Goal: Navigation & Orientation: Find specific page/section

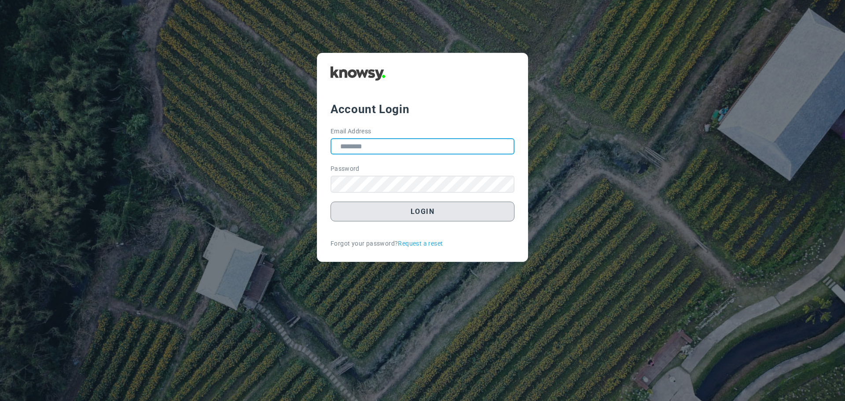
type input "**********"
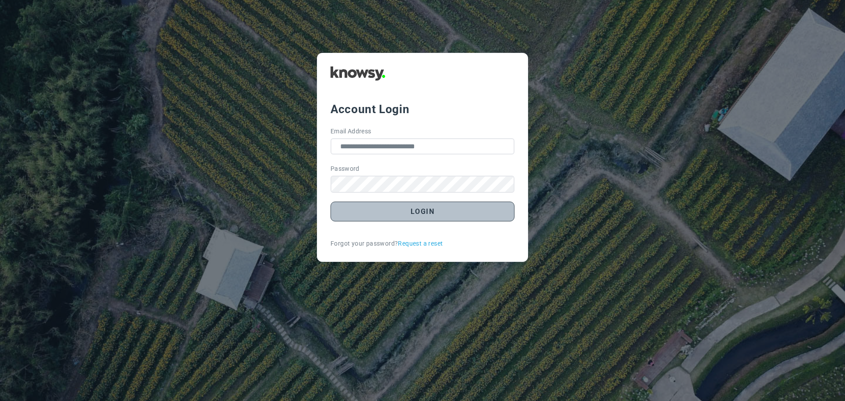
click at [398, 213] on button "Login" at bounding box center [422, 212] width 184 height 20
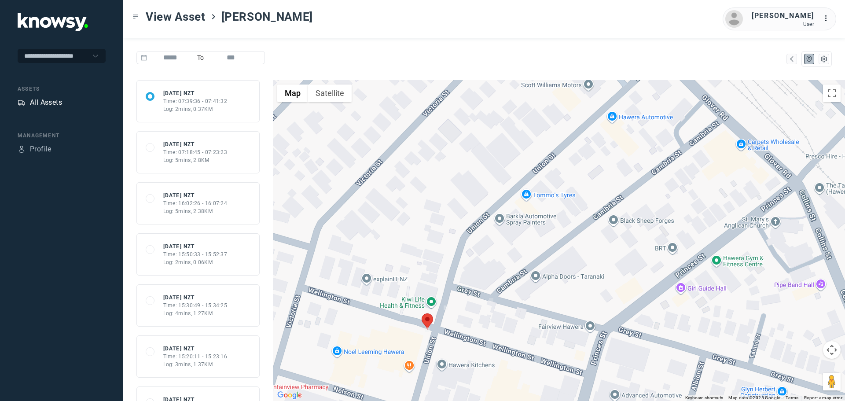
click at [51, 99] on div "All Assets" at bounding box center [46, 102] width 32 height 11
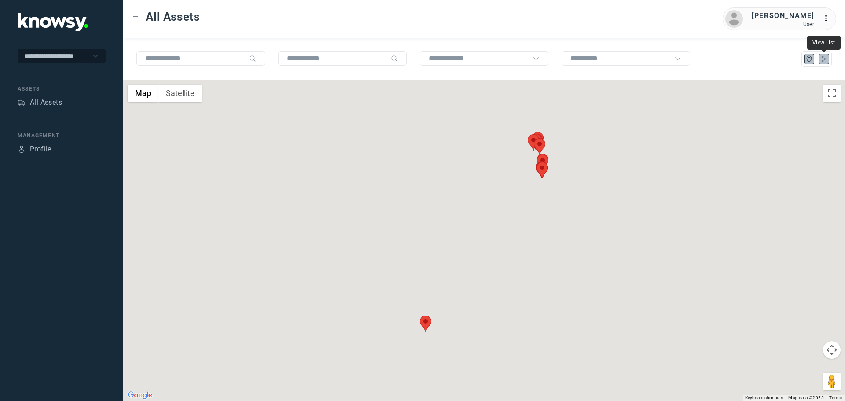
click at [822, 60] on icon "List" at bounding box center [824, 59] width 8 height 8
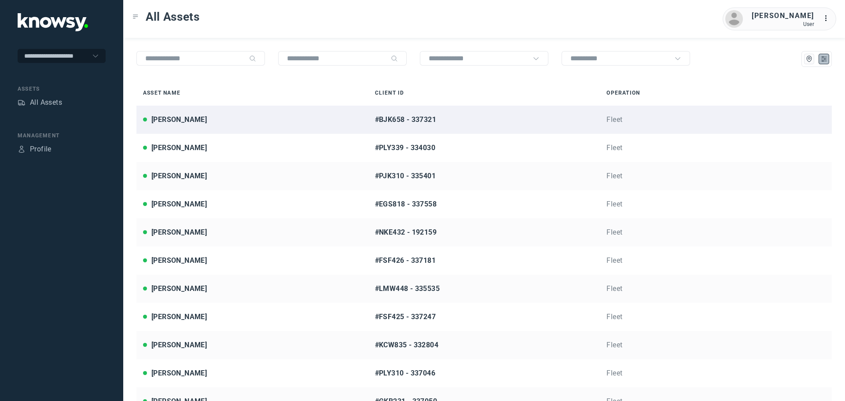
click at [171, 116] on div "[PERSON_NAME]" at bounding box center [178, 119] width 55 height 11
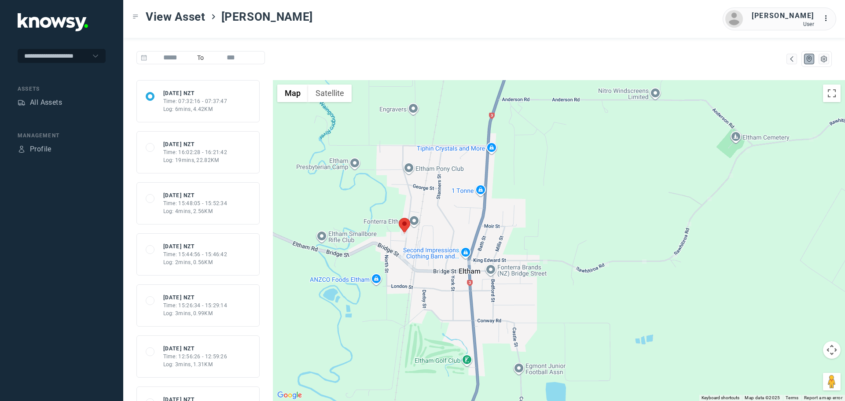
drag, startPoint x: 627, startPoint y: 297, endPoint x: 626, endPoint y: 232, distance: 65.6
click at [627, 232] on div at bounding box center [559, 240] width 572 height 321
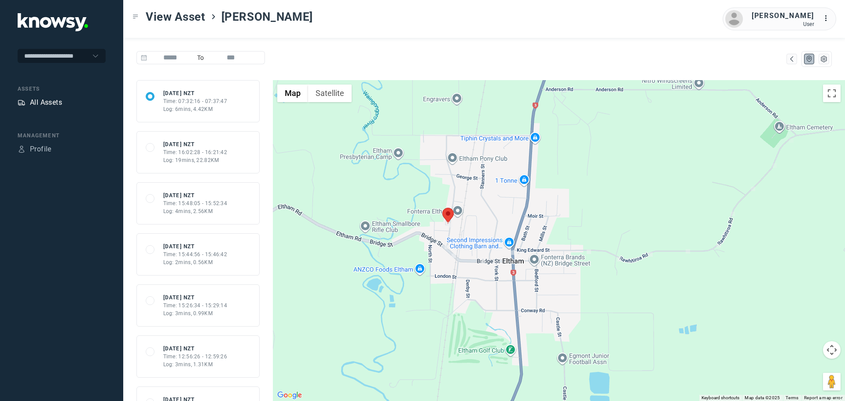
click at [50, 104] on div "All Assets" at bounding box center [46, 102] width 32 height 11
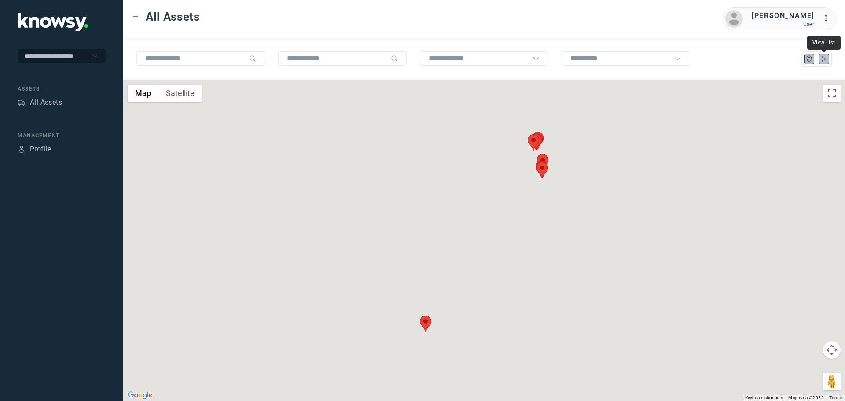
click at [823, 58] on icon "List" at bounding box center [824, 59] width 8 height 8
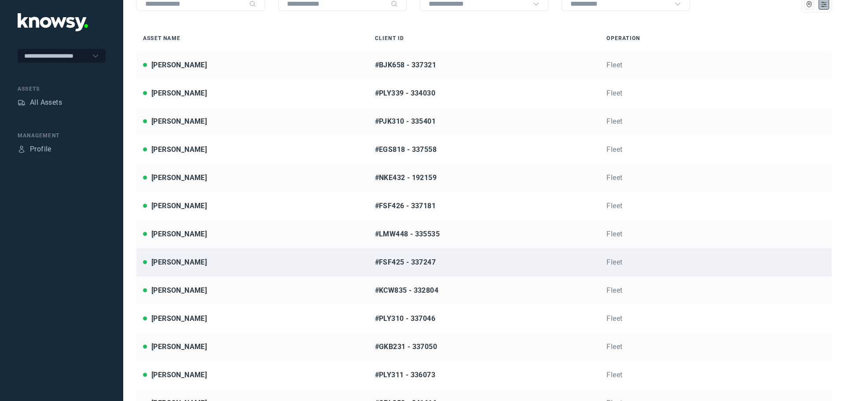
scroll to position [64, 0]
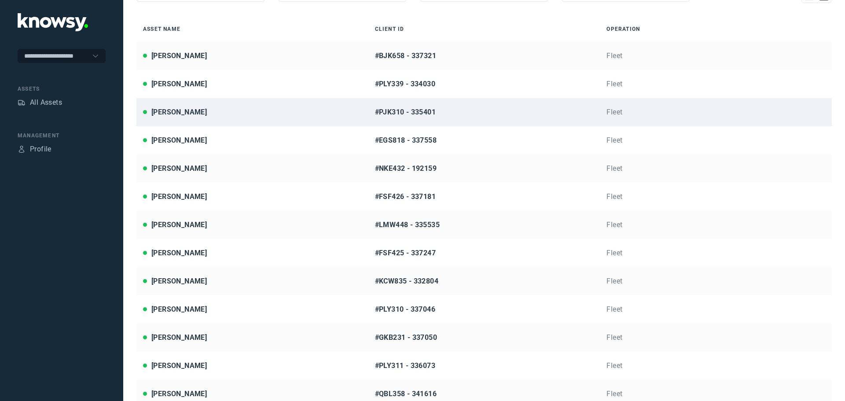
click at [182, 109] on div "[PERSON_NAME]" at bounding box center [178, 112] width 55 height 11
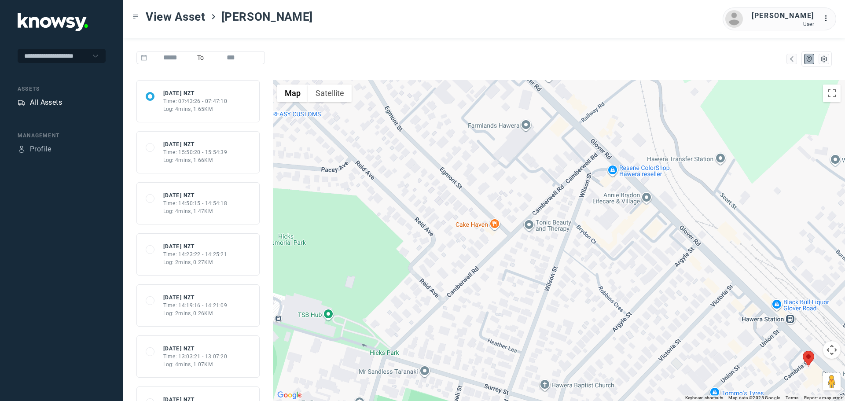
click at [44, 103] on div "All Assets" at bounding box center [46, 102] width 32 height 11
